Goal: Find specific page/section: Find specific page/section

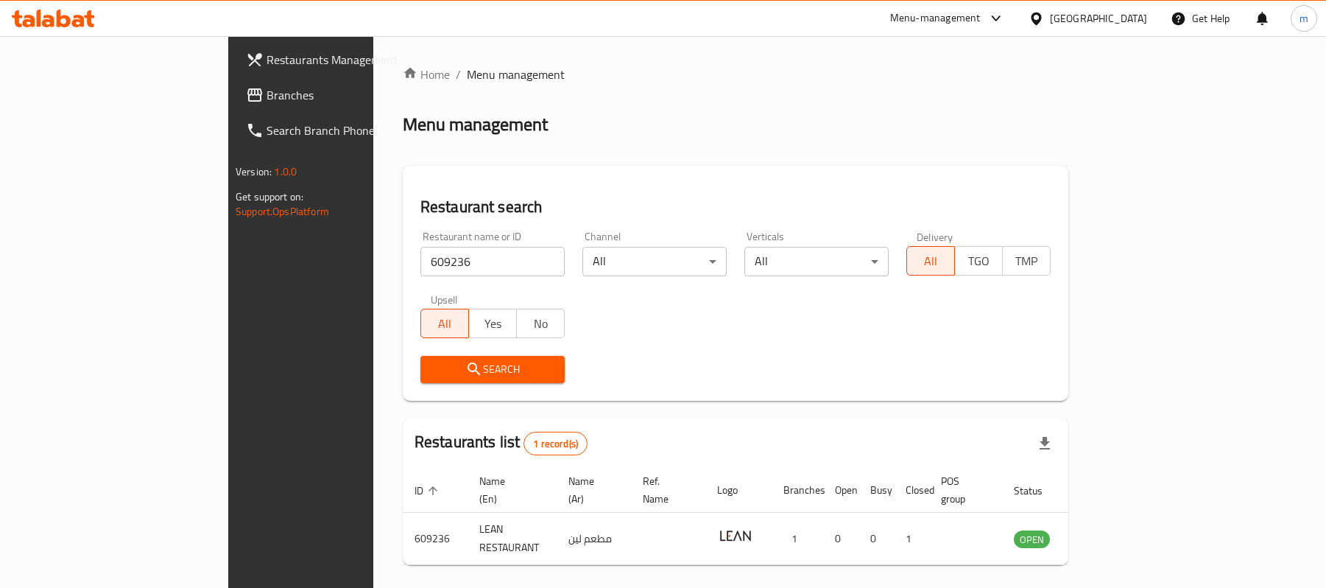
scroll to position [41, 0]
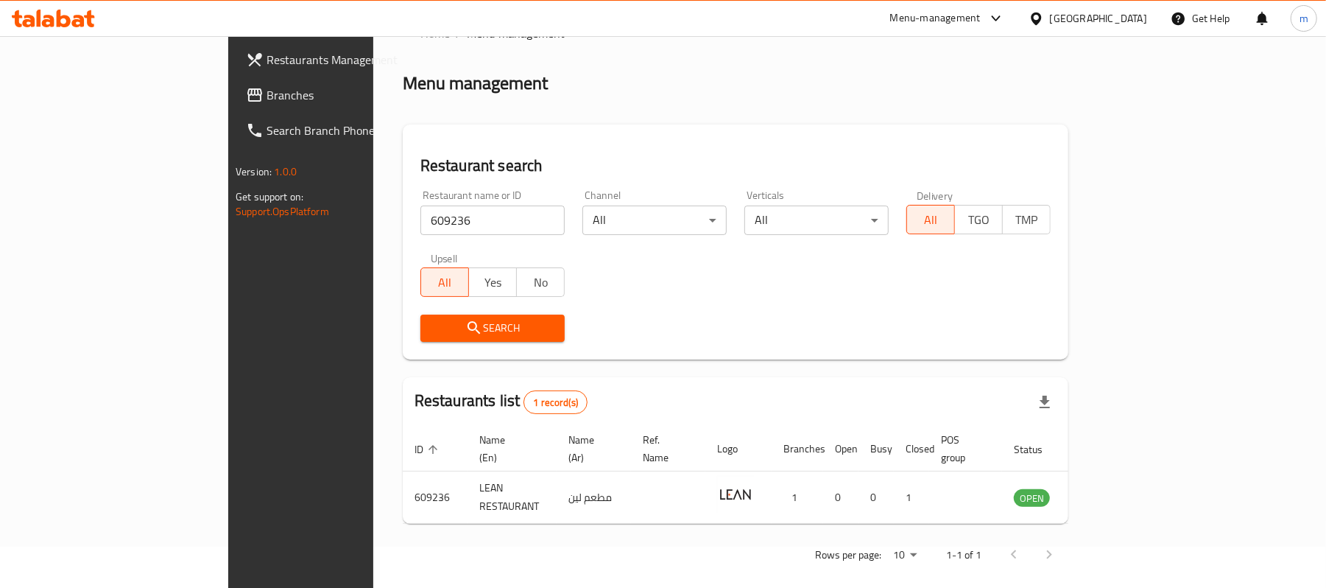
click at [1077, 7] on div "[GEOGRAPHIC_DATA]" at bounding box center [1088, 18] width 142 height 35
click at [1094, 27] on div "[GEOGRAPHIC_DATA]" at bounding box center [1098, 18] width 97 height 16
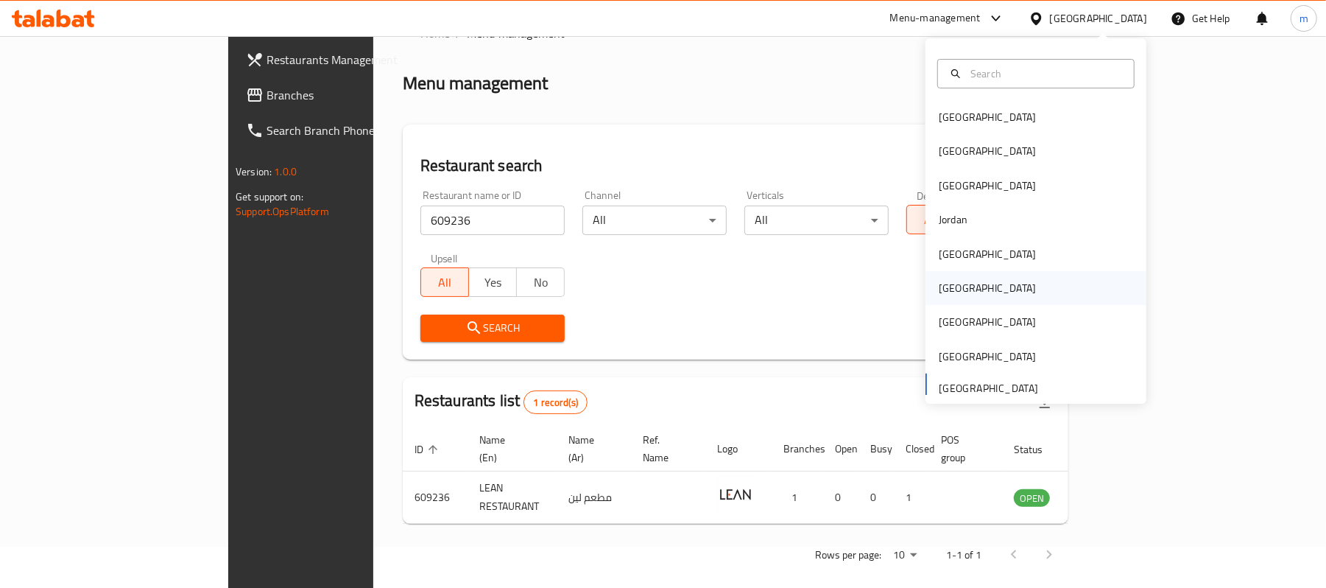
click at [949, 289] on div "[GEOGRAPHIC_DATA]" at bounding box center [987, 288] width 97 height 16
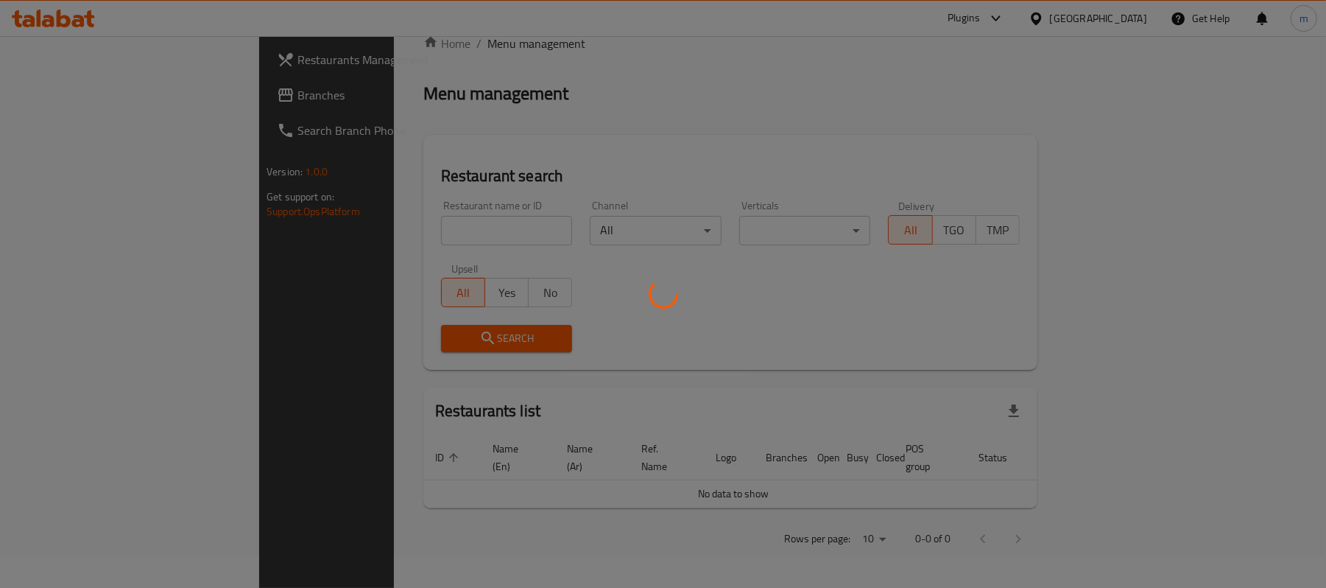
scroll to position [15, 0]
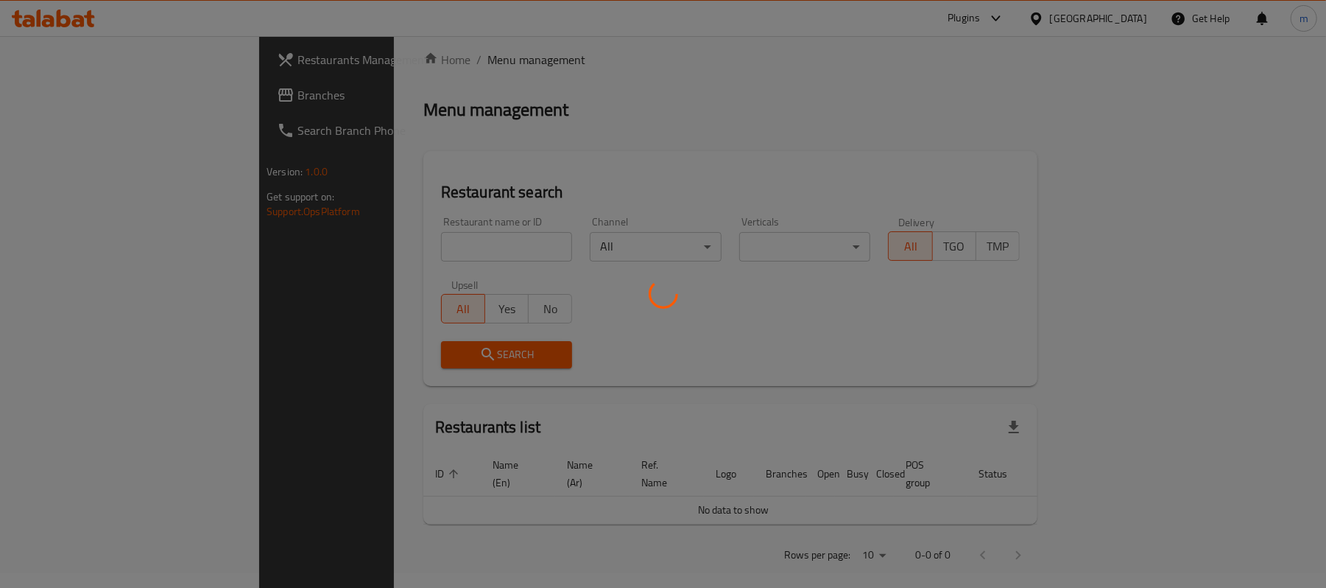
click at [71, 107] on div at bounding box center [663, 294] width 1326 height 588
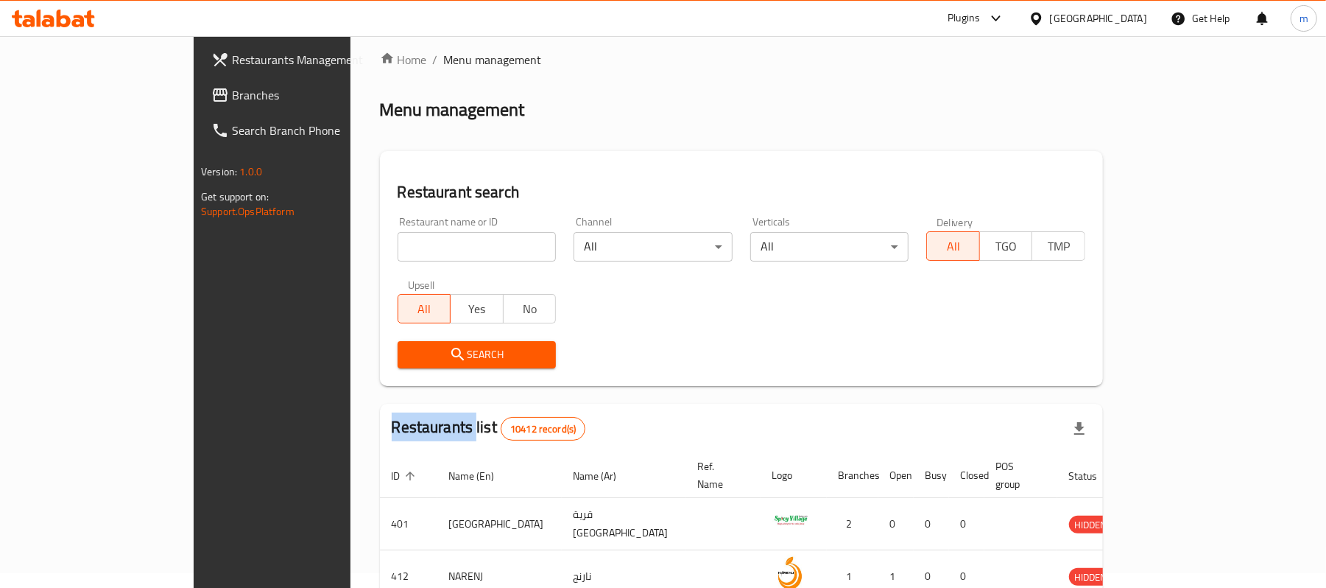
scroll to position [41, 0]
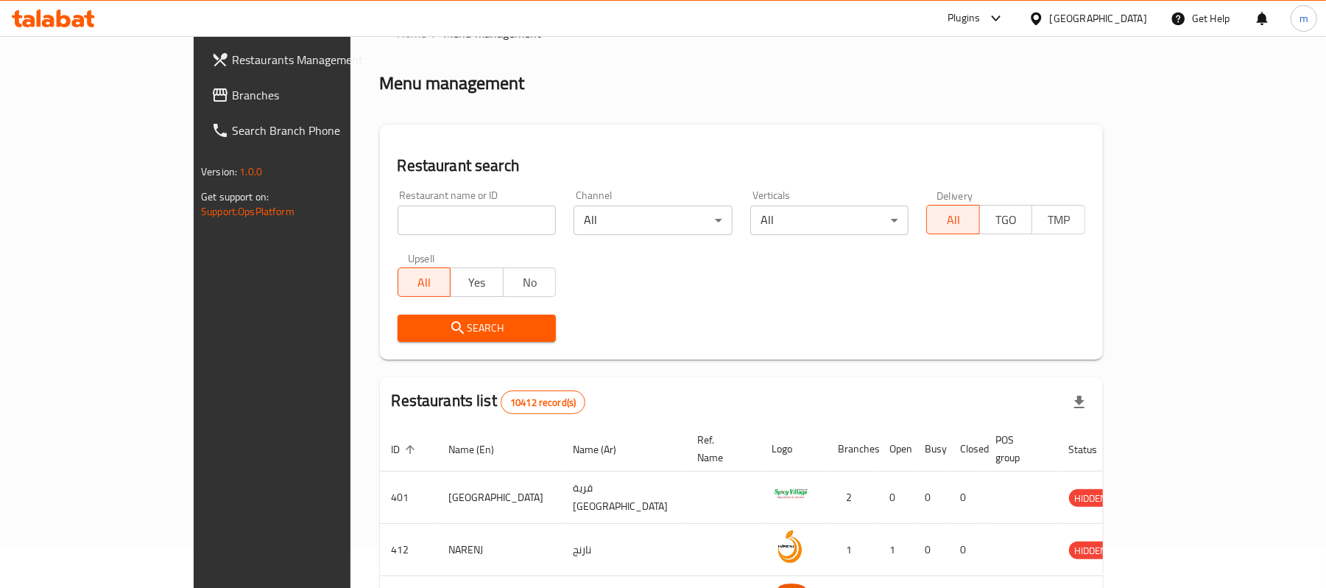
click at [194, 84] on div "Restaurants Management Branches Search Branch Phone Version: 1.0.0 Get support …" at bounding box center [663, 498] width 939 height 1007
click at [232, 86] on span "Branches" at bounding box center [318, 95] width 172 height 18
click at [232, 90] on span "Branches" at bounding box center [318, 95] width 172 height 18
drag, startPoint x: 401, startPoint y: 237, endPoint x: 395, endPoint y: 231, distance: 8.9
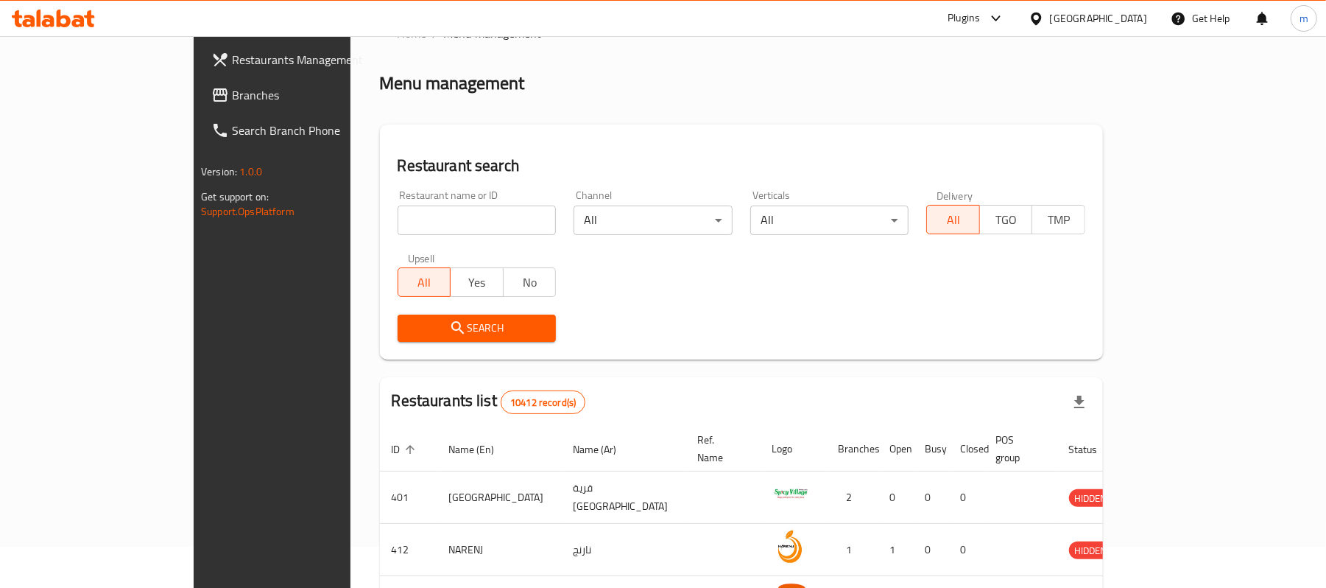
click at [401, 237] on div "Restaurant name or ID Restaurant name or ID" at bounding box center [477, 212] width 177 height 63
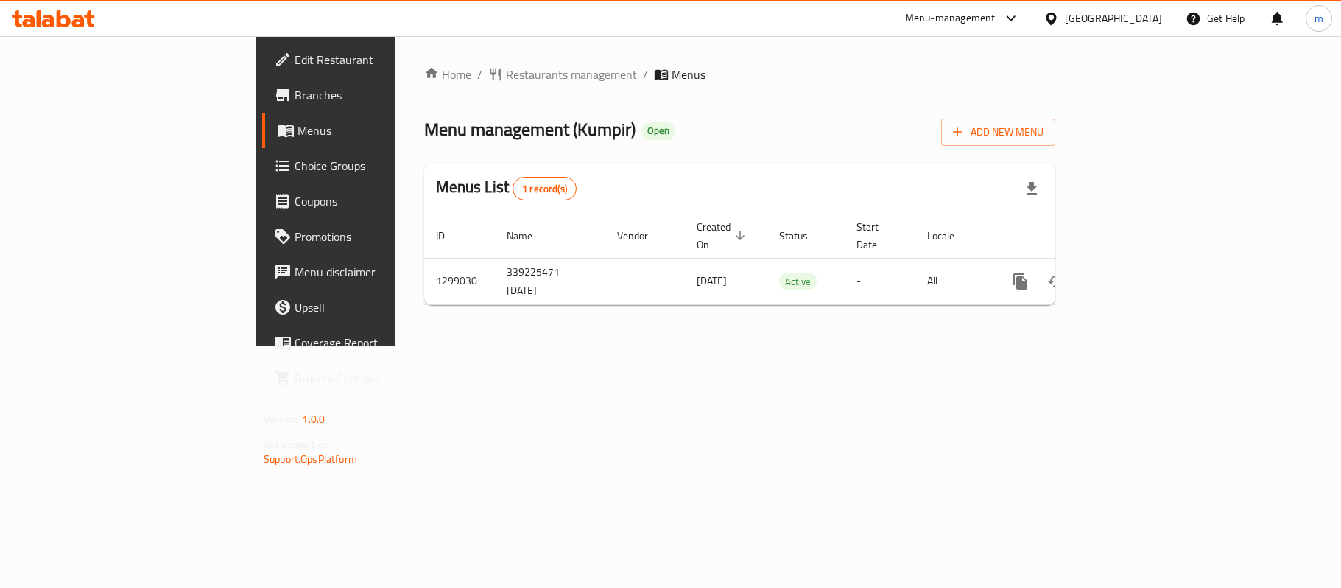
click at [619, 105] on div "Home / Restaurants management / Menus Menu management ( Kumpir ) Open Add New M…" at bounding box center [739, 191] width 631 height 251
click at [506, 66] on span "Restaurants management" at bounding box center [571, 75] width 131 height 18
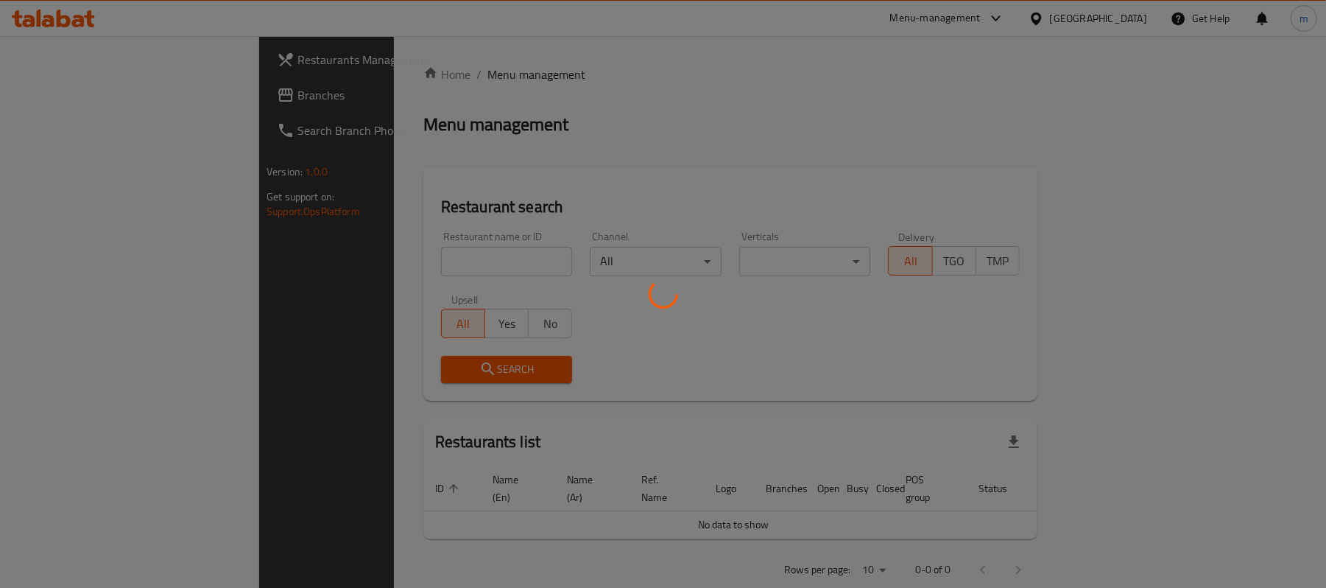
click at [323, 272] on div at bounding box center [663, 294] width 1326 height 588
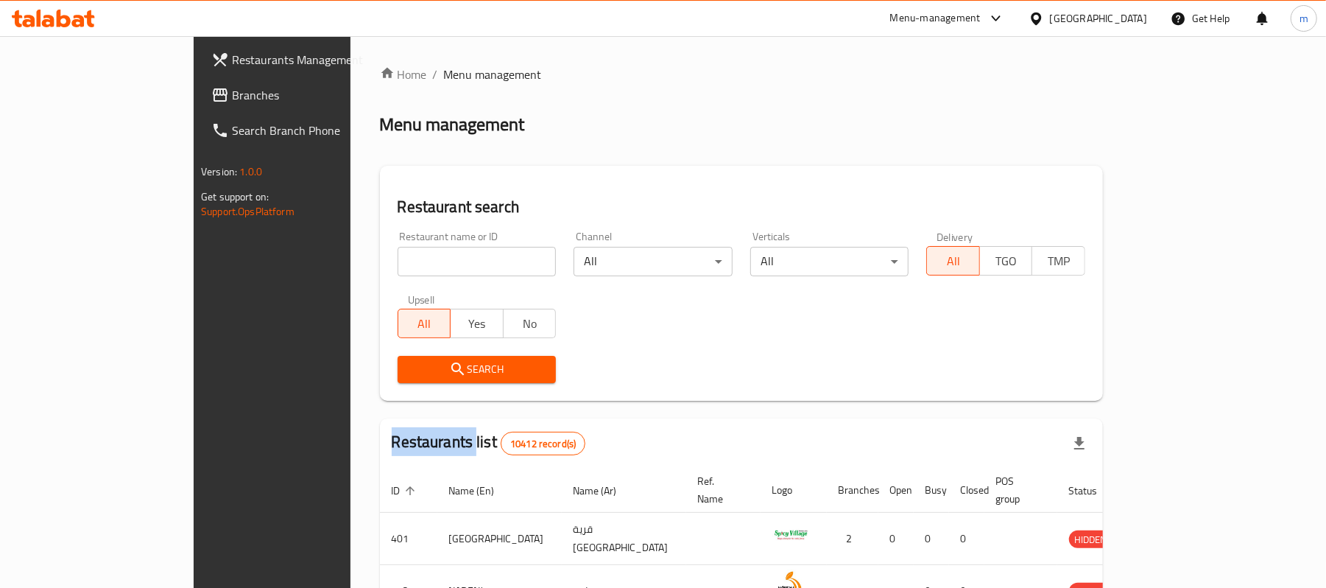
click at [323, 272] on div at bounding box center [663, 294] width 1326 height 588
click at [380, 272] on div "Home / Menu management Menu management Restaurant search Restaurant name or ID …" at bounding box center [741, 537] width 723 height 943
click at [398, 272] on input "search" at bounding box center [477, 261] width 159 height 29
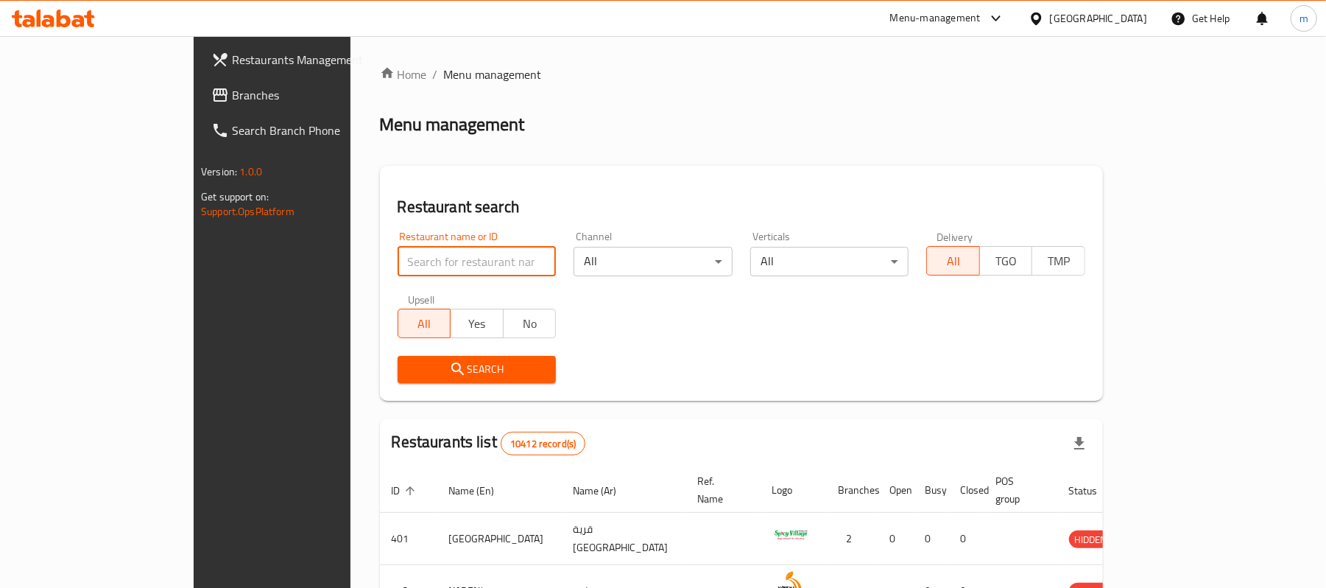
paste input "701207"
type input "701207"
click at [381, 401] on div "Home / Menu management Menu management Restaurant search Restaurant name or ID …" at bounding box center [741, 537] width 723 height 943
click at [410, 358] on button "Search" at bounding box center [477, 369] width 159 height 27
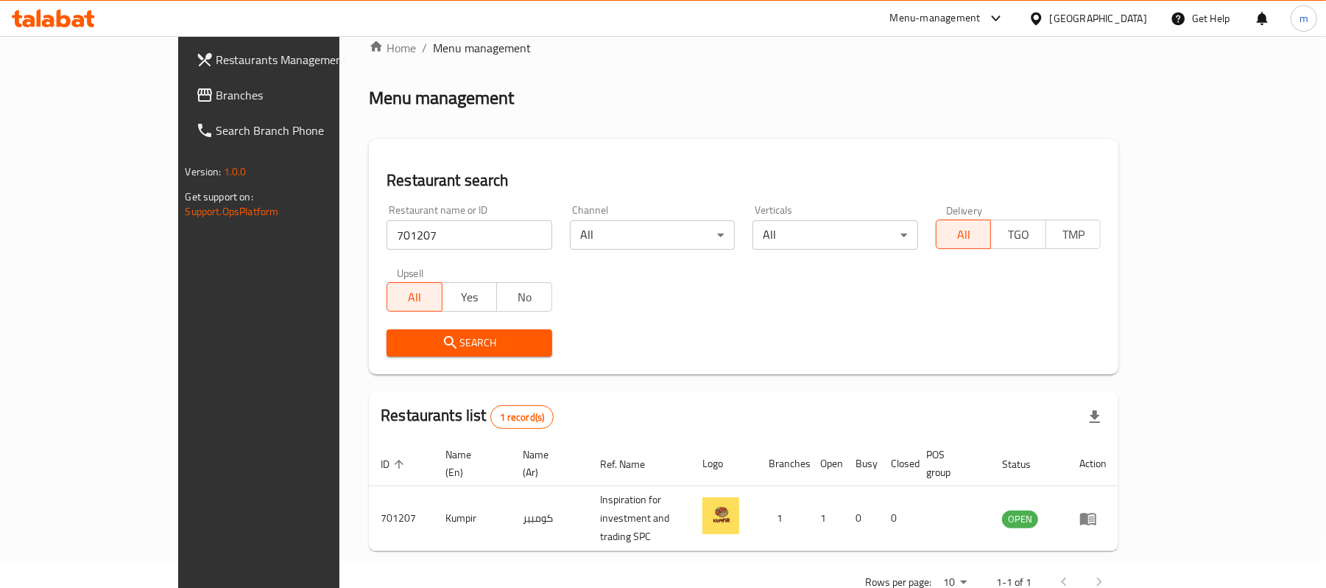
scroll to position [41, 0]
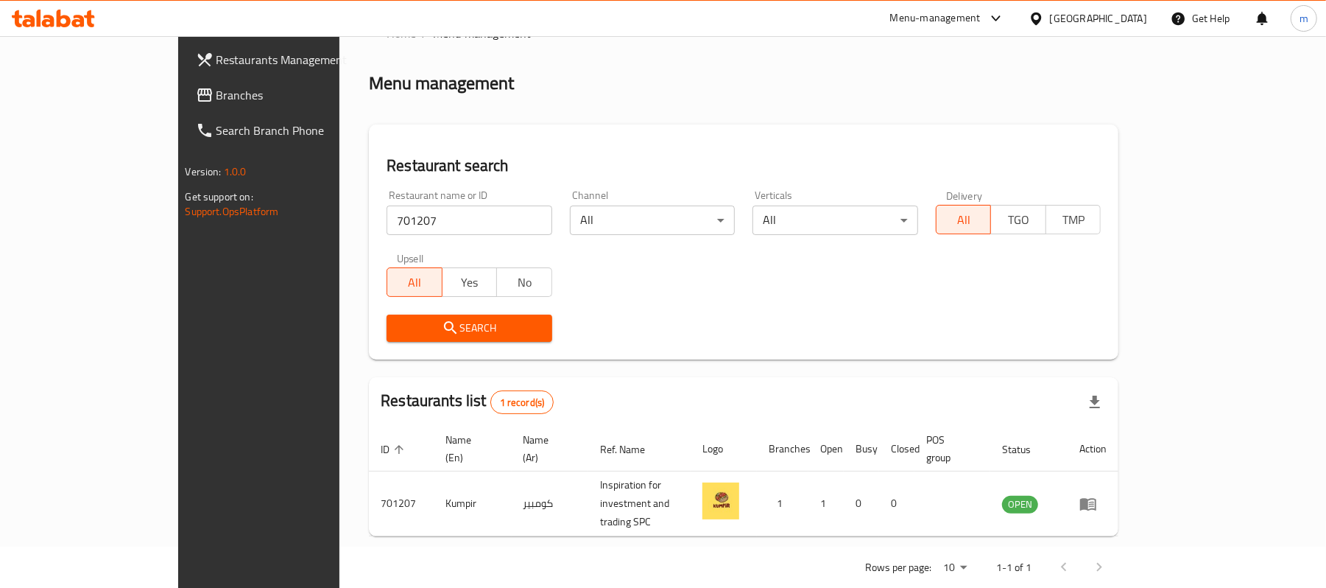
click at [1064, 399] on div "Restaurants list 1 record(s)" at bounding box center [744, 402] width 750 height 50
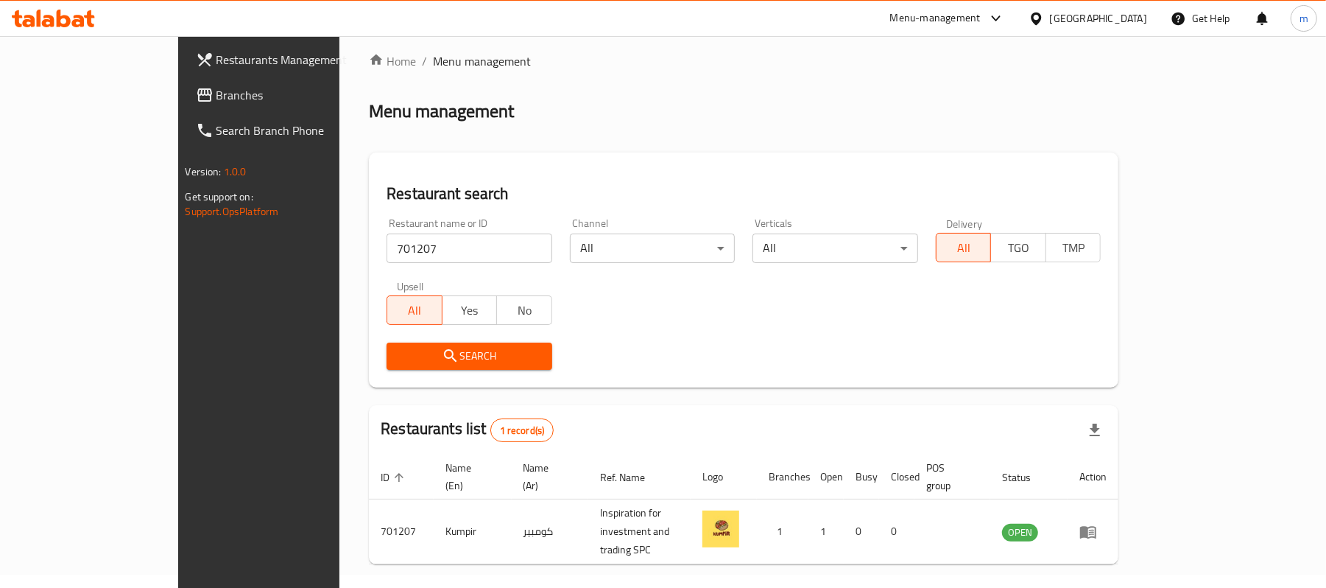
scroll to position [0, 0]
